Goal: Find contact information: Find contact information

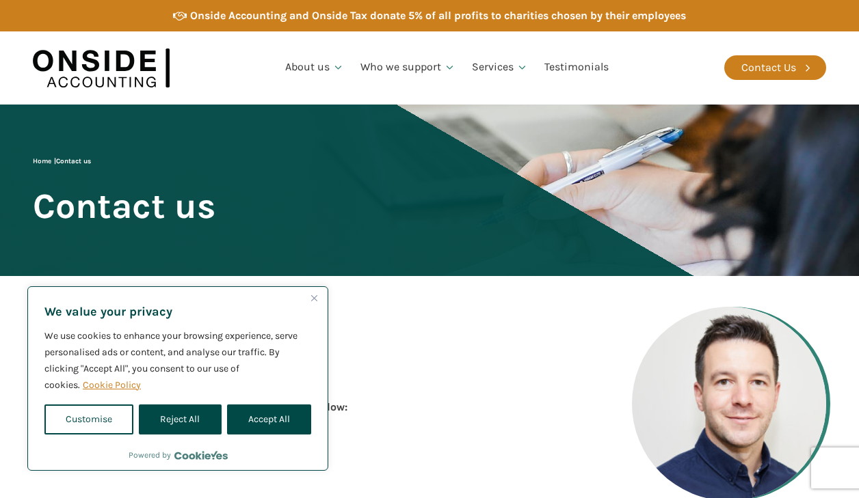
click at [118, 72] on img at bounding box center [101, 68] width 137 height 53
